Goal: Transaction & Acquisition: Obtain resource

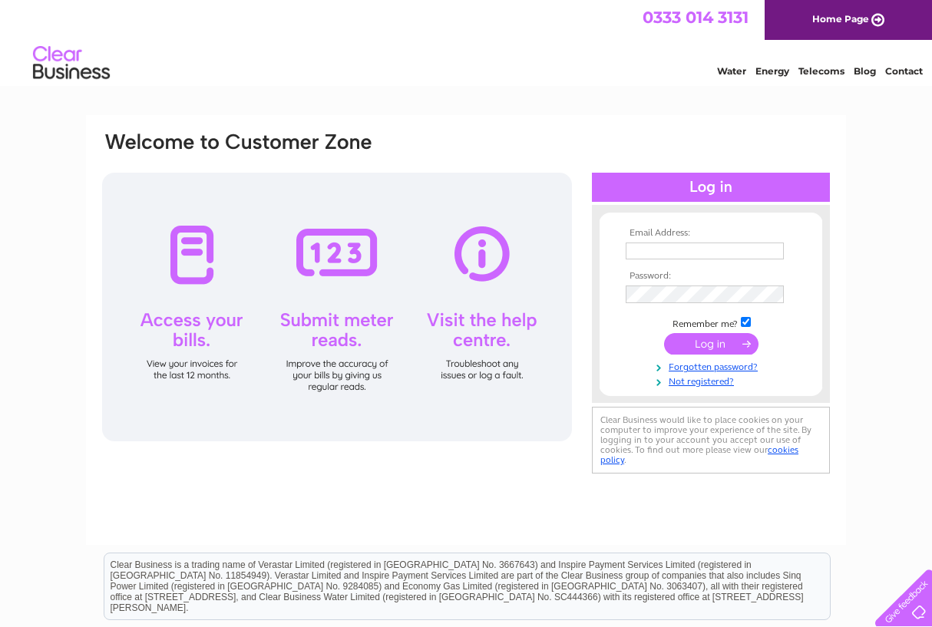
type input "[PERSON_NAME][EMAIL_ADDRESS][DOMAIN_NAME]"
click at [721, 349] on input "submit" at bounding box center [711, 345] width 94 height 21
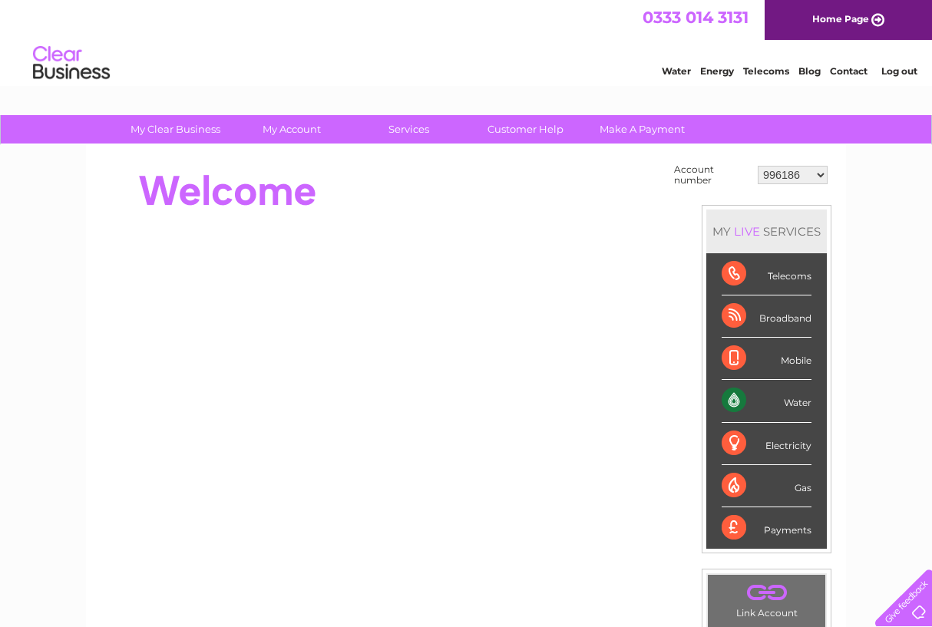
select select "30311356"
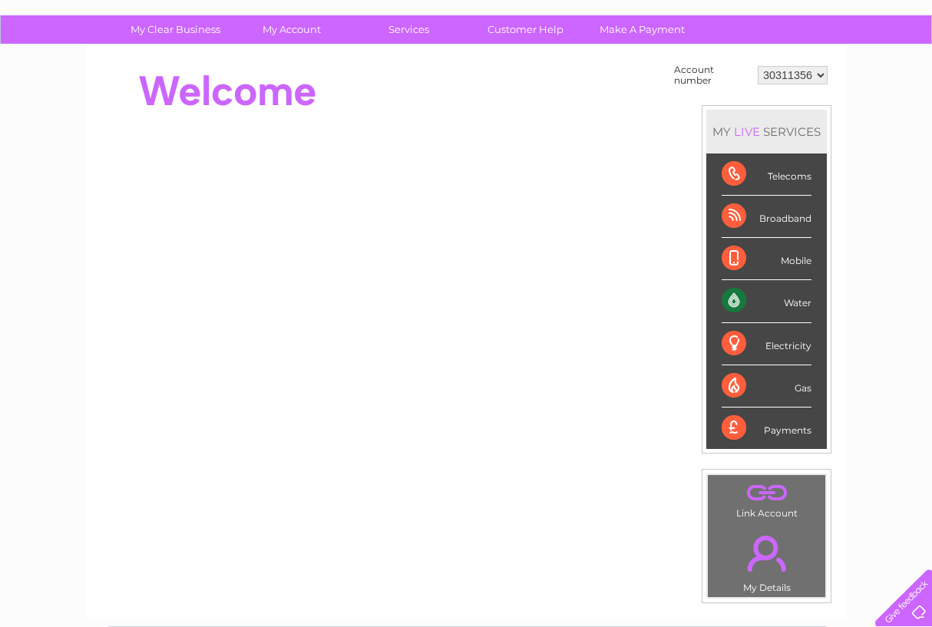
scroll to position [69, 0]
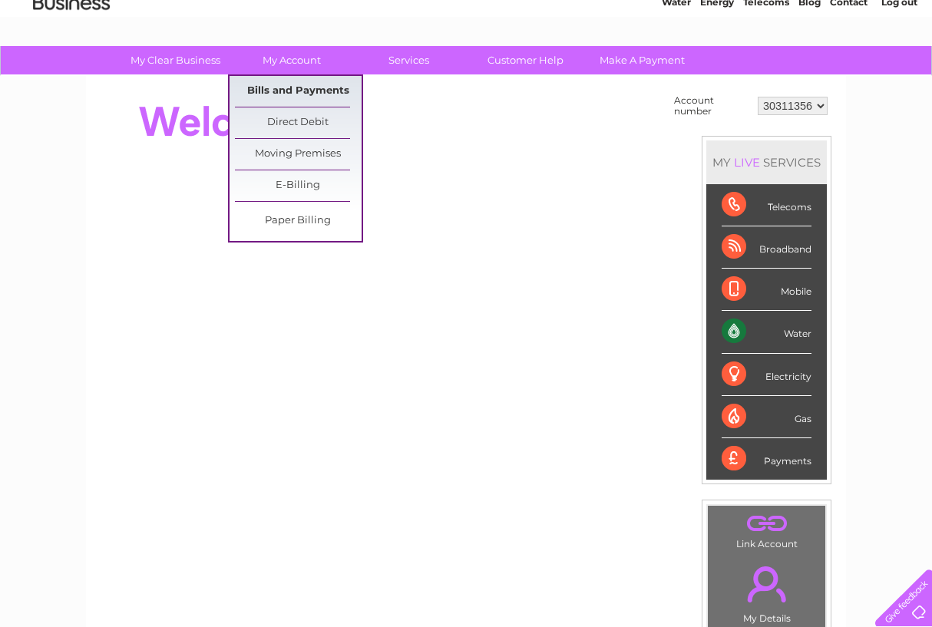
click at [295, 94] on link "Bills and Payments" at bounding box center [298, 91] width 127 height 31
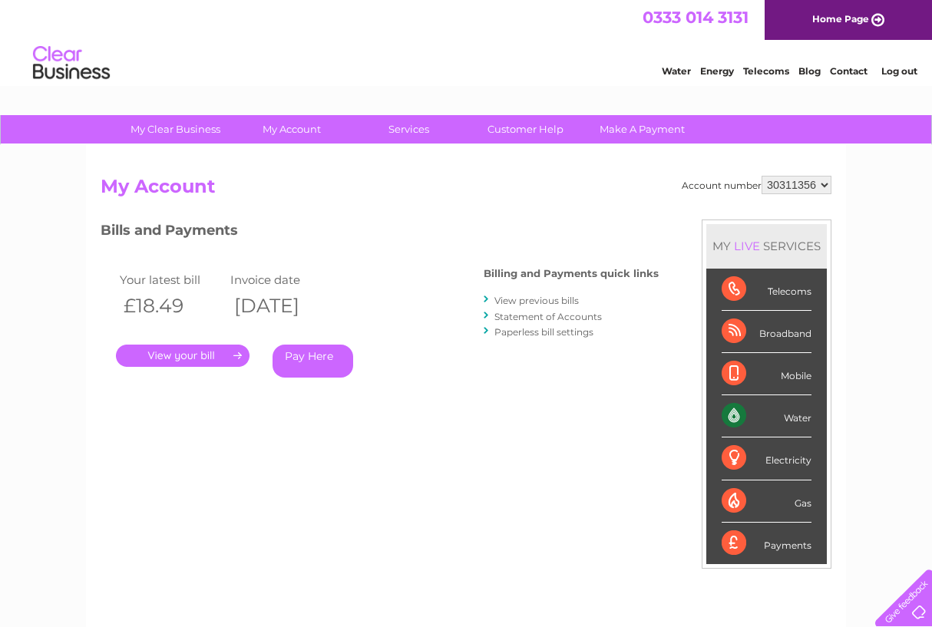
click at [200, 357] on link "." at bounding box center [183, 356] width 134 height 22
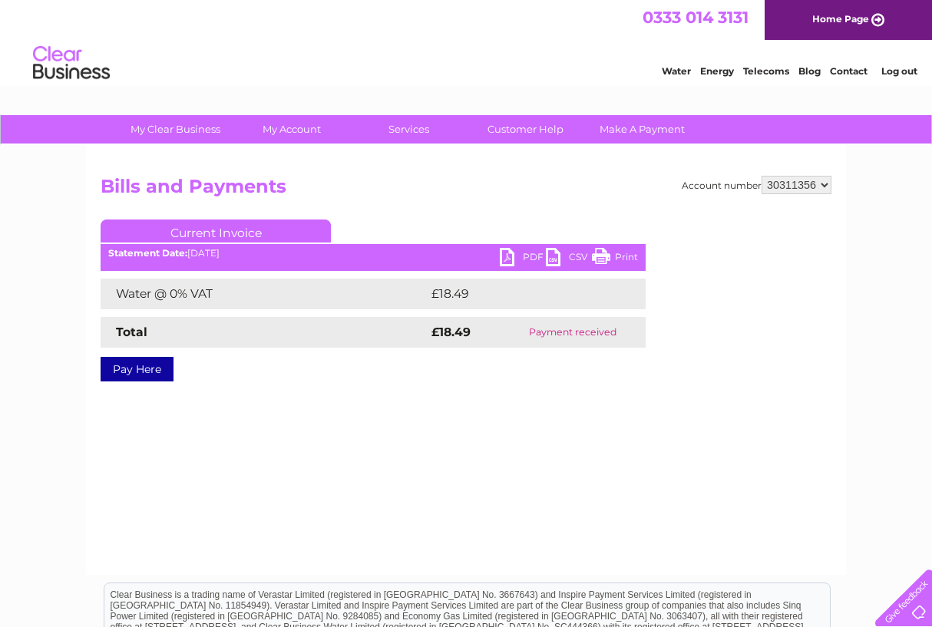
click at [519, 255] on link "PDF" at bounding box center [523, 259] width 46 height 22
click at [510, 256] on link "PDF" at bounding box center [523, 259] width 46 height 22
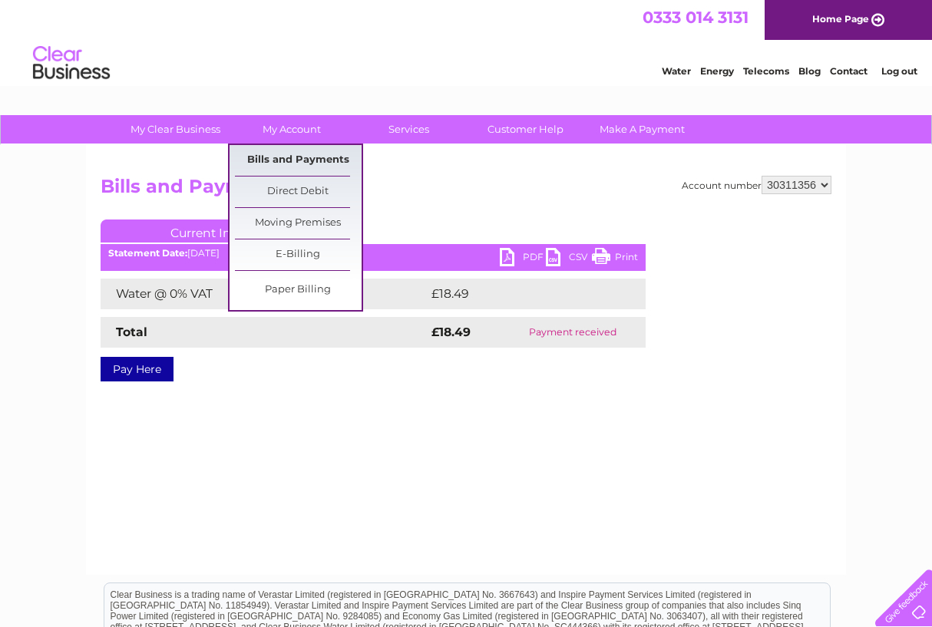
click at [287, 157] on link "Bills and Payments" at bounding box center [298, 160] width 127 height 31
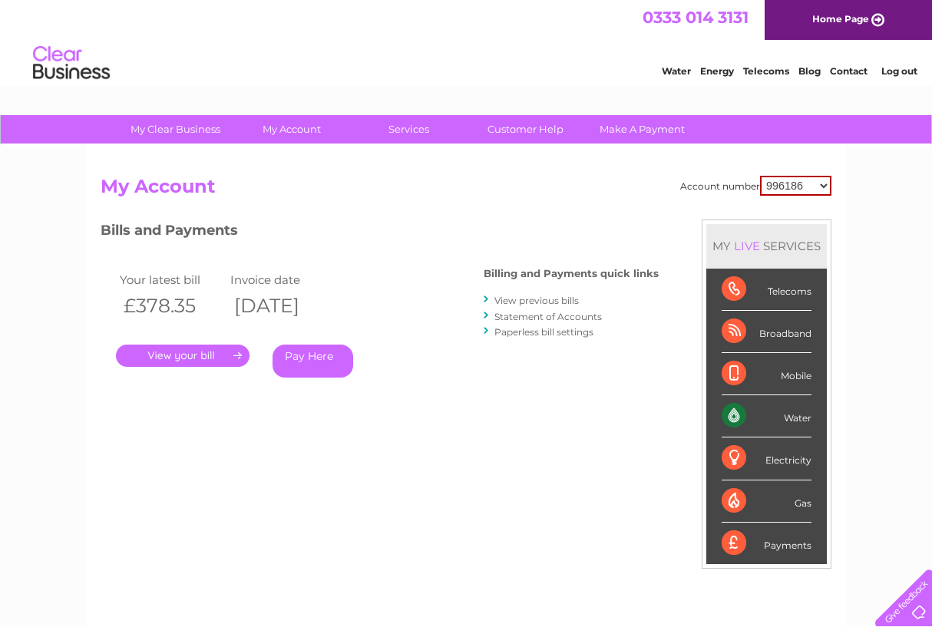
select select "30311356"
click at [560, 302] on link "View previous bills" at bounding box center [536, 301] width 84 height 12
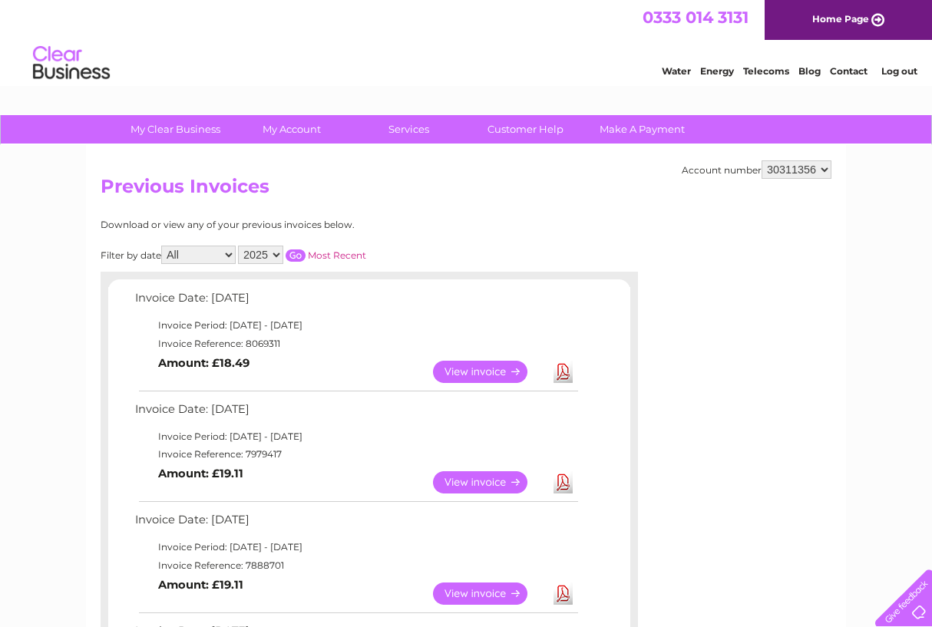
click at [564, 477] on link "Download" at bounding box center [563, 482] width 19 height 22
click at [564, 588] on link "Download" at bounding box center [563, 594] width 19 height 22
